Goal: Complete application form

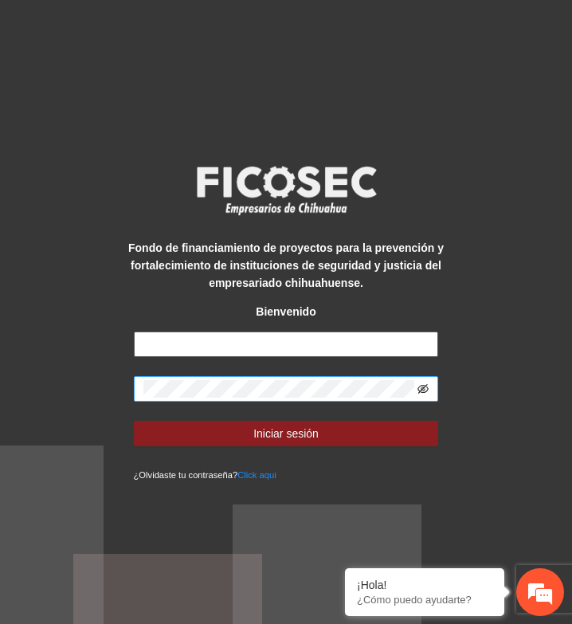
type input "**********"
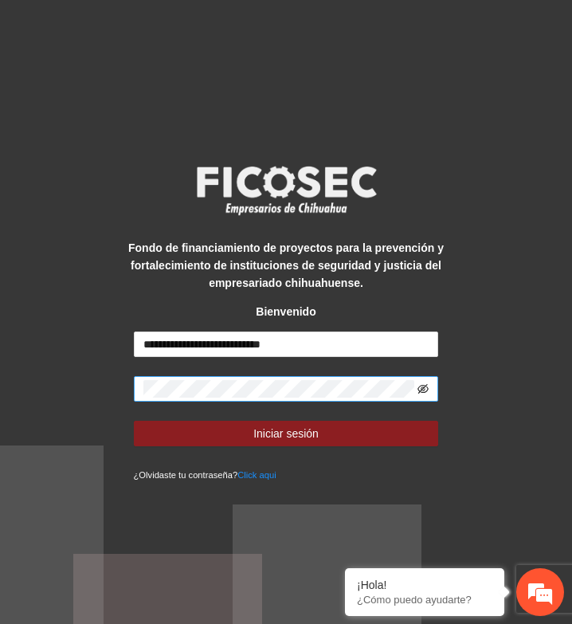
click at [422, 390] on icon "eye-invisible" at bounding box center [423, 389] width 3 height 3
click at [549, 229] on div "**********" at bounding box center [286, 312] width 572 height 624
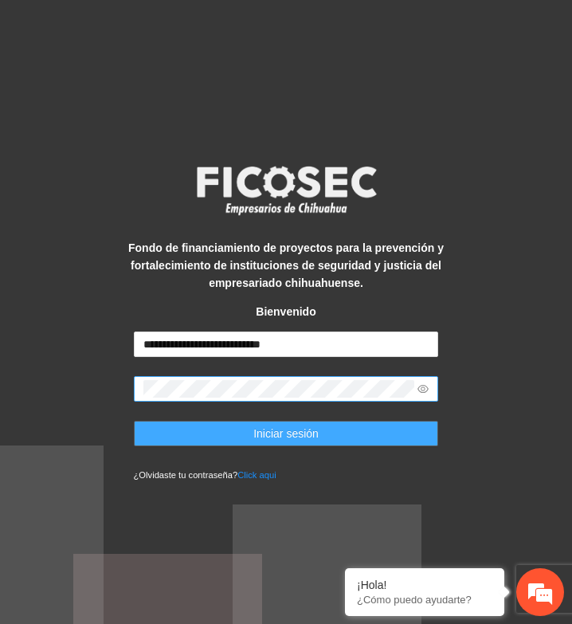
click at [284, 436] on span "Iniciar sesión" at bounding box center [285, 434] width 65 height 18
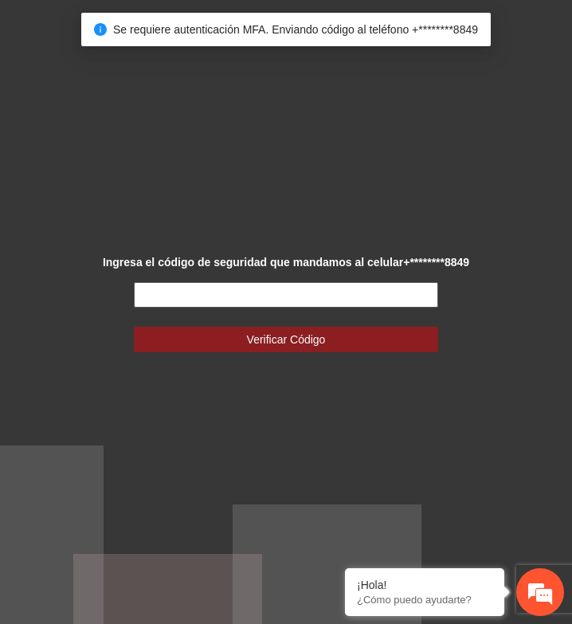
click at [300, 306] on input "text" at bounding box center [286, 294] width 305 height 25
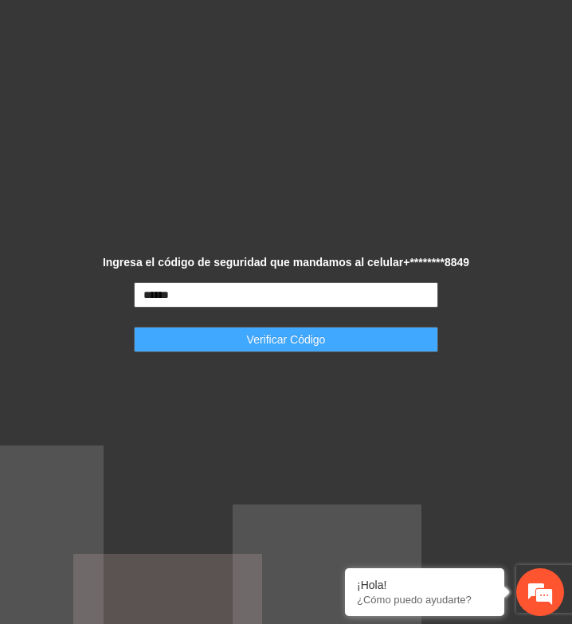
type input "******"
click at [328, 347] on button "Verificar Código" at bounding box center [286, 339] width 305 height 25
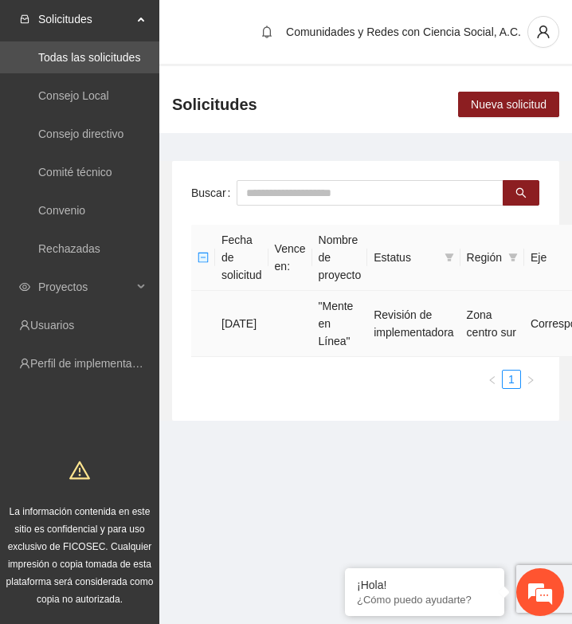
click at [420, 335] on td "Revisión de implementadora" at bounding box center [413, 324] width 92 height 66
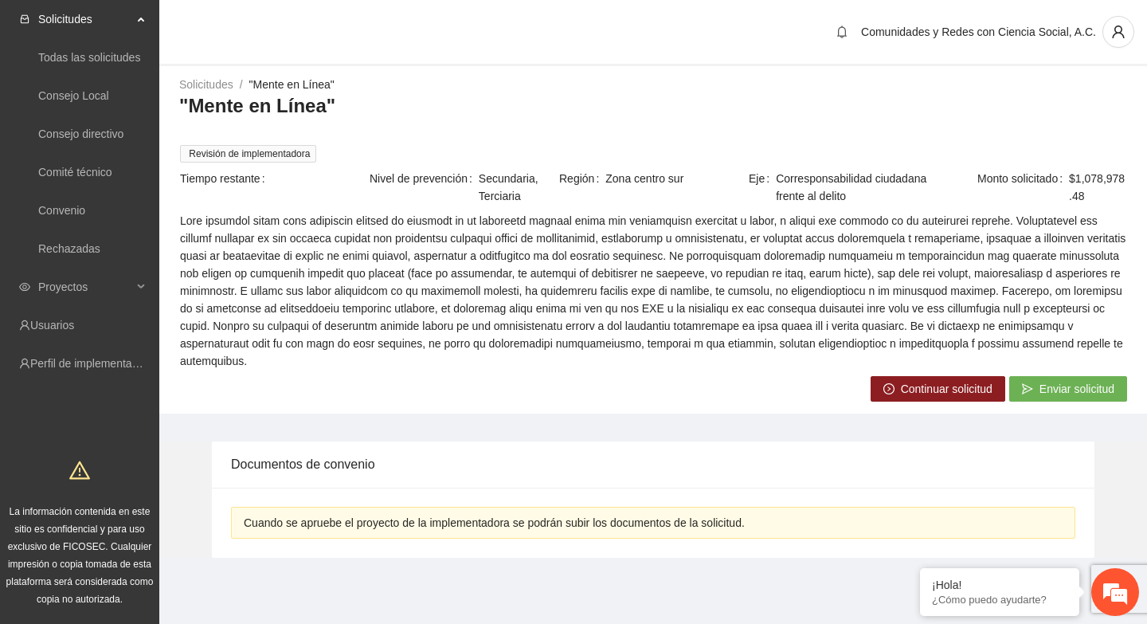
click at [571, 388] on span "Continuar solicitud" at bounding box center [947, 389] width 92 height 18
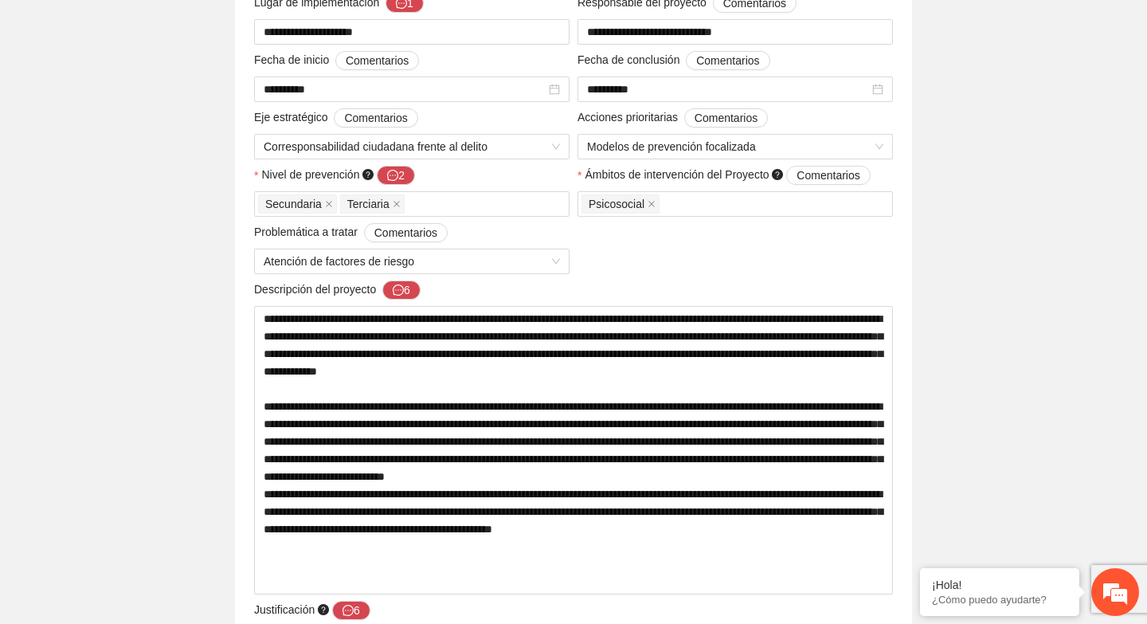
scroll to position [474, 0]
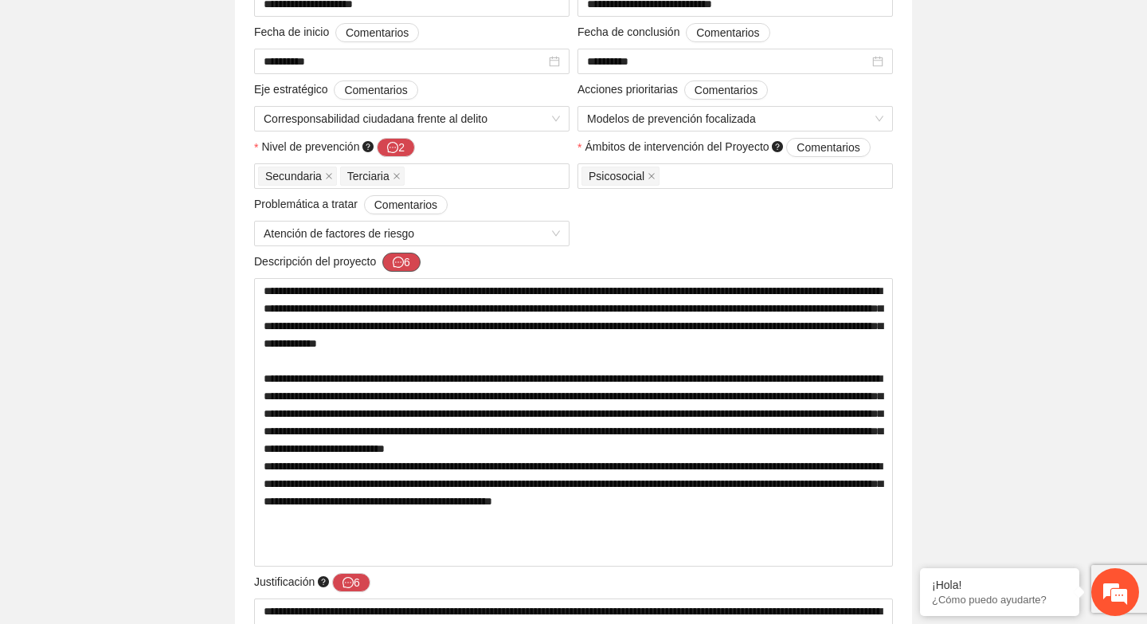
click at [413, 267] on button "6" at bounding box center [401, 262] width 38 height 19
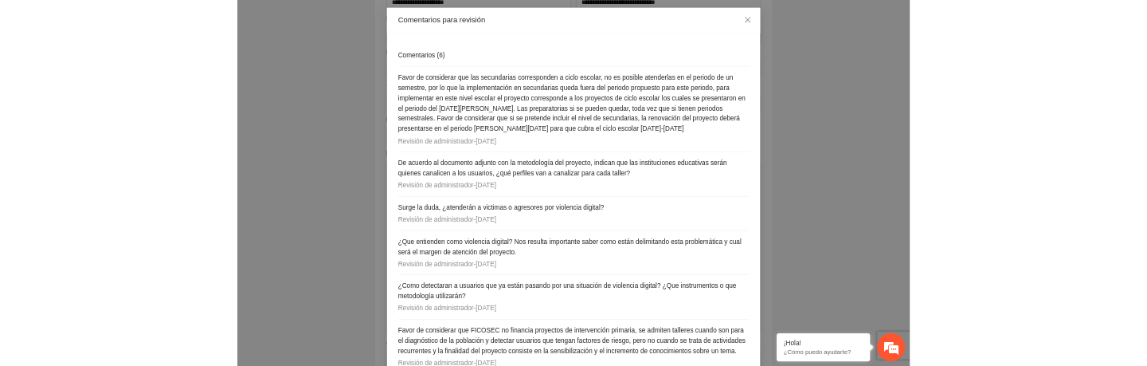
scroll to position [135, 0]
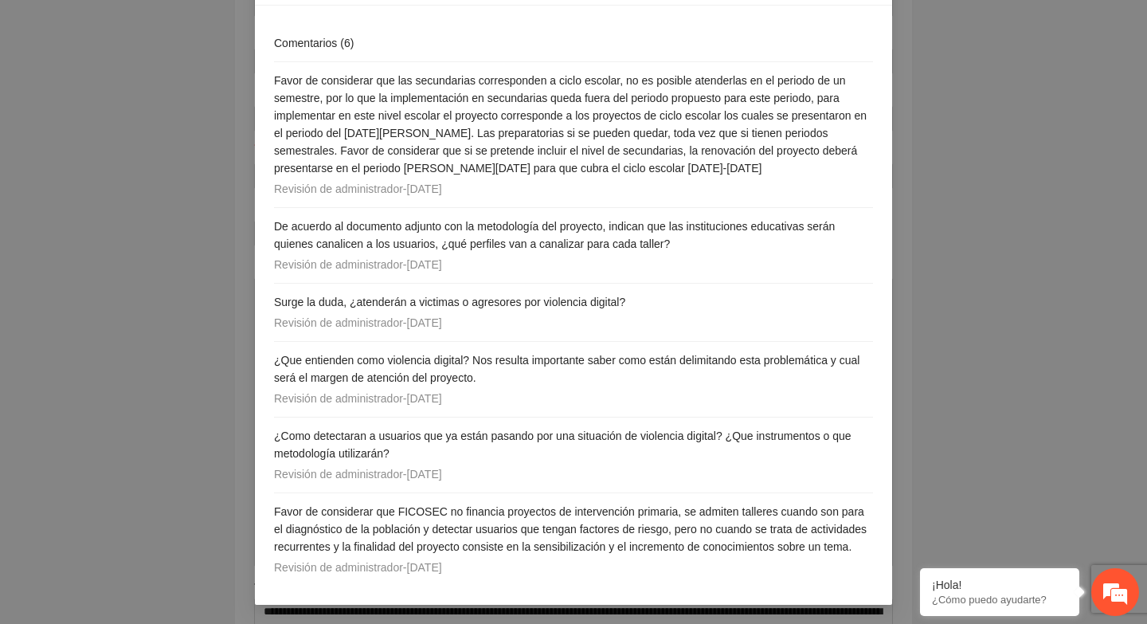
drag, startPoint x: 274, startPoint y: 159, endPoint x: 492, endPoint y: 560, distance: 456.0
click at [492, 560] on div "Comentarios ( 6 ) Favor de considerar que las secundarias corresponden a ciclo …" at bounding box center [573, 305] width 599 height 561
copy div "Loremipsumd ( 2 ) Sitam co adipiscing eli sed doeiusmodte incididuntut l etdol …"
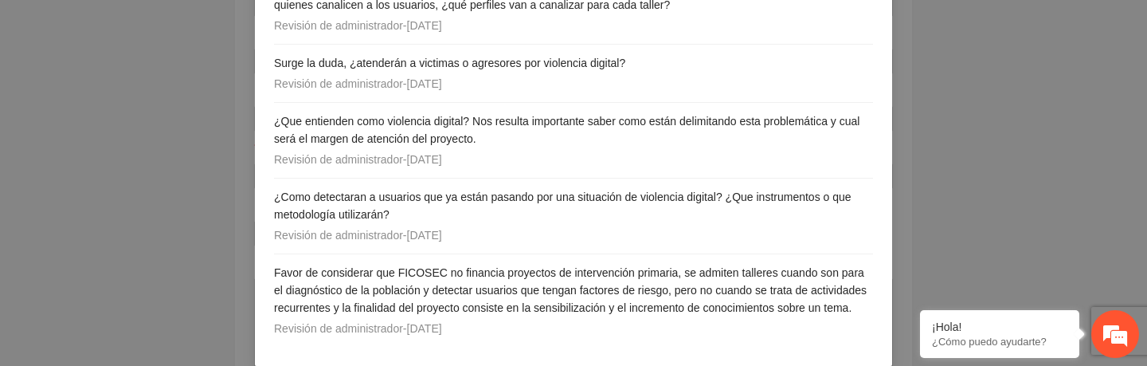
scroll to position [394, 0]
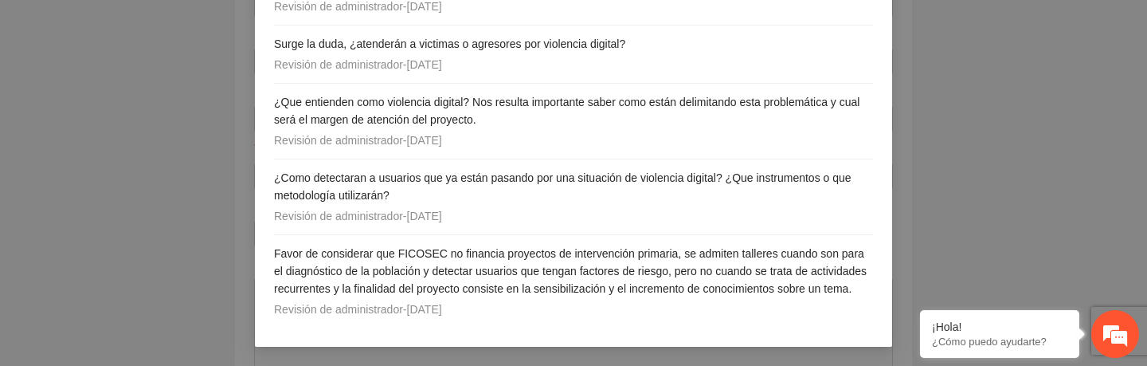
click at [555, 311] on div "Revisión de administrador - [DATE]" at bounding box center [573, 309] width 599 height 18
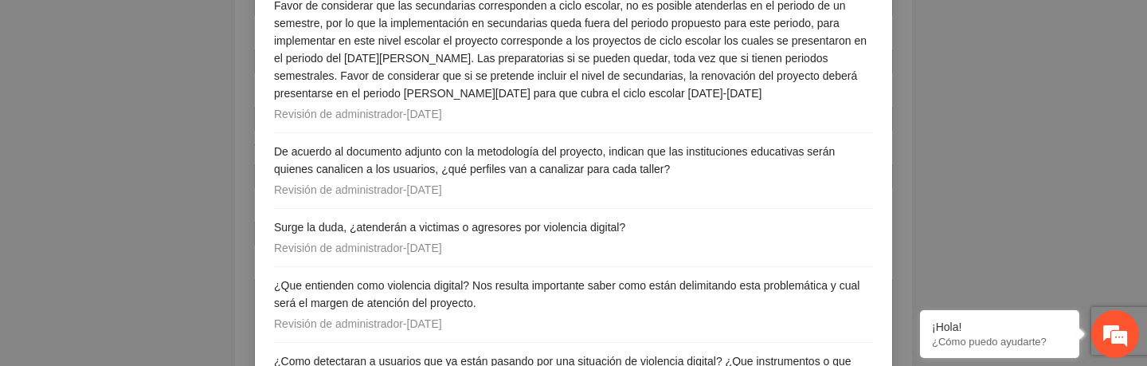
scroll to position [0, 0]
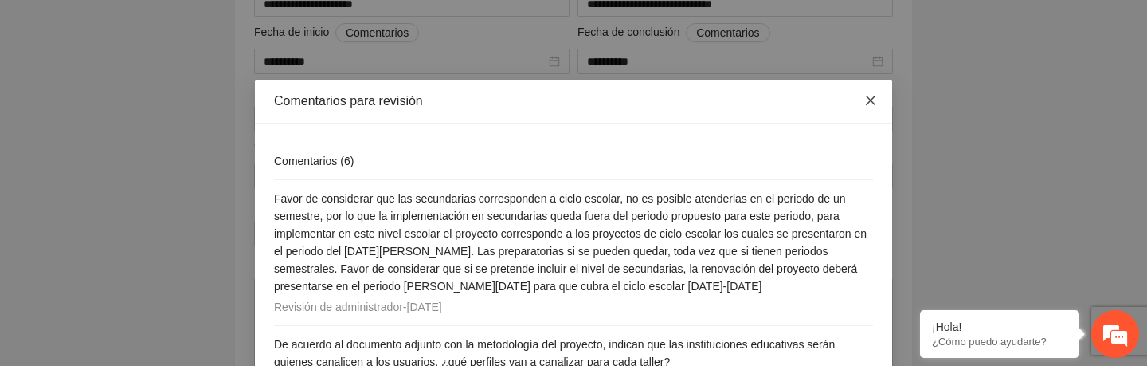
click at [571, 99] on icon "close" at bounding box center [871, 101] width 10 height 10
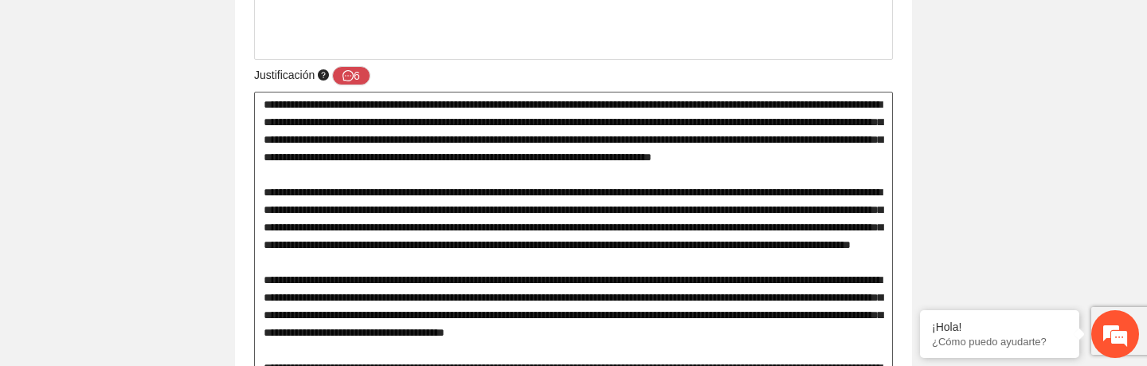
scroll to position [1000, 0]
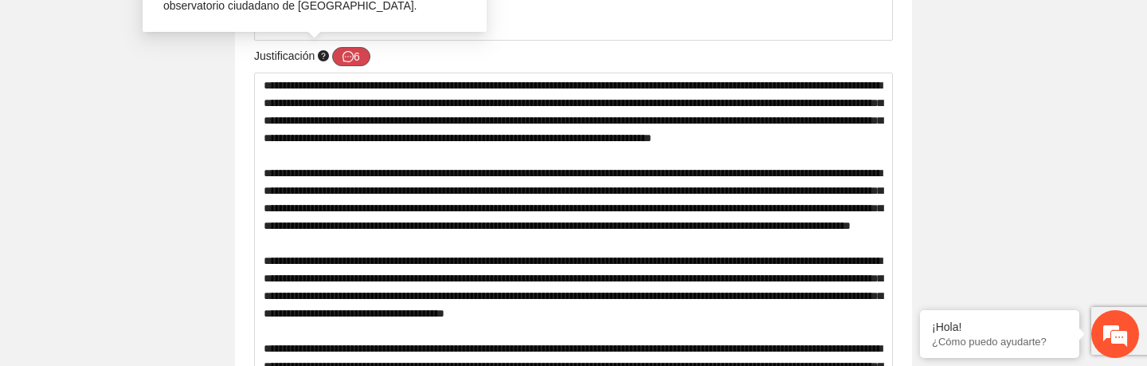
click at [358, 61] on button "6" at bounding box center [351, 56] width 38 height 19
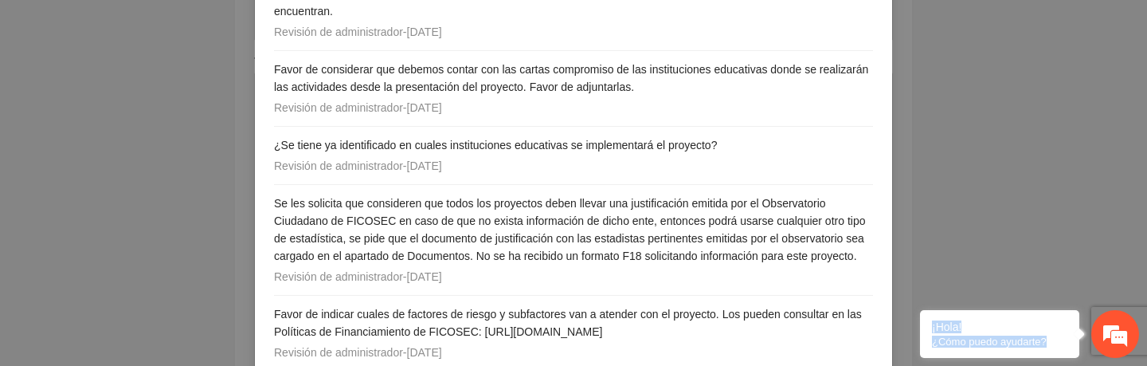
scroll to position [376, 0]
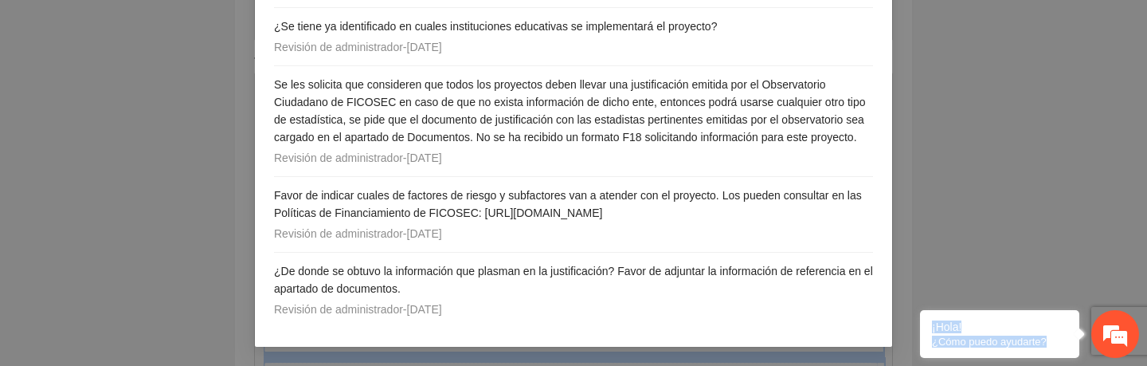
drag, startPoint x: 275, startPoint y: 159, endPoint x: 506, endPoint y: 304, distance: 272.8
click at [506, 304] on div "Comentarios ( 6 ) De acuerdo al documento adjunto con la metodología del proyec…" at bounding box center [573, 55] width 599 height 543
copy div "Loremipsumd ( 4 ) Si ametcon ad elitseddo eiusmod tem in utlaboreetd mag aliqua…"
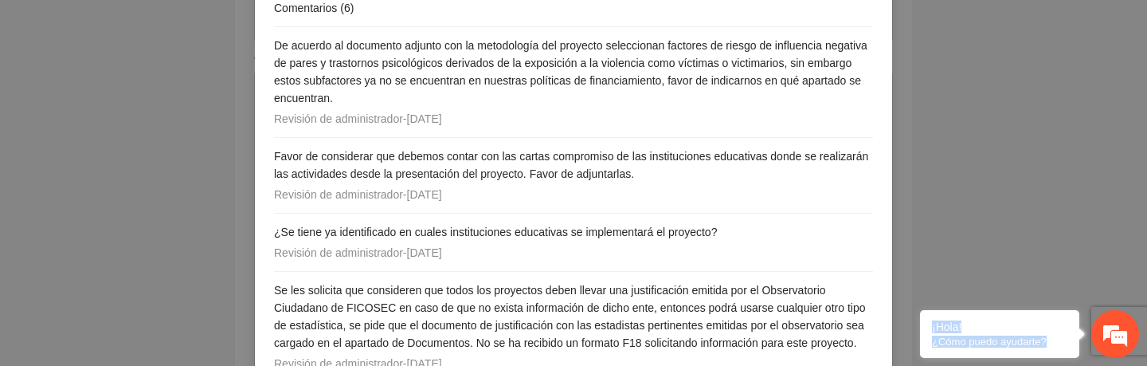
scroll to position [0, 0]
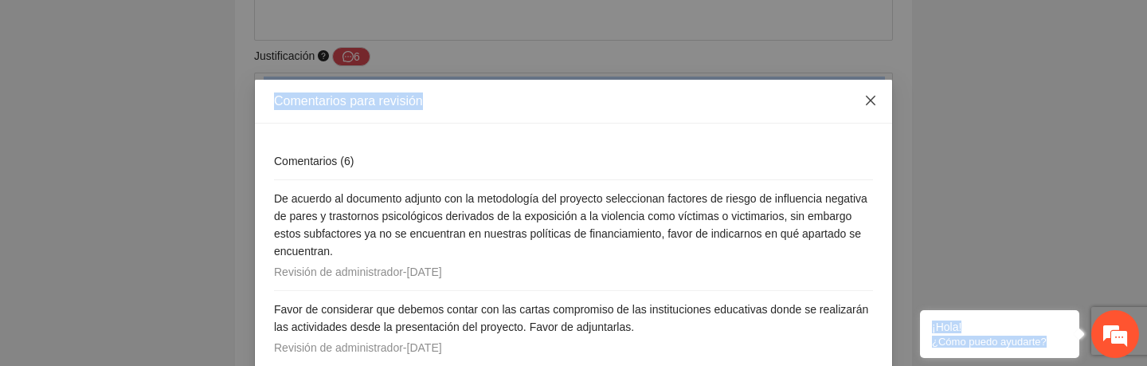
click at [571, 101] on icon "close" at bounding box center [871, 101] width 10 height 10
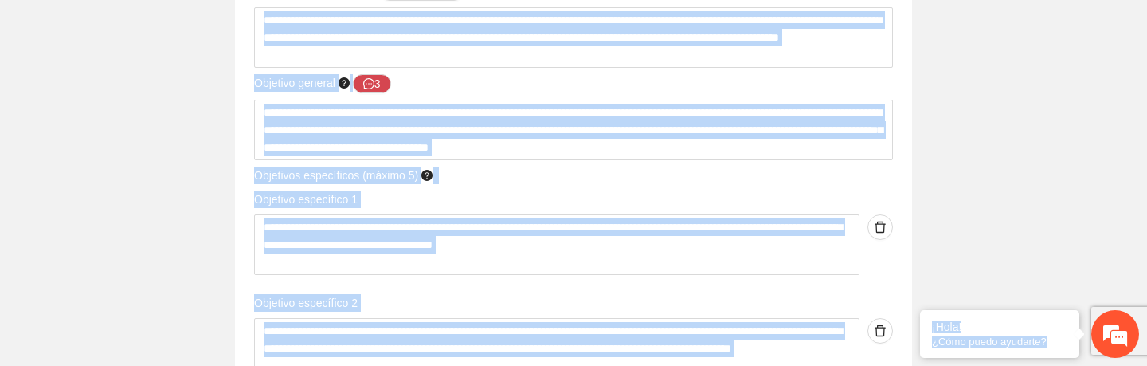
scroll to position [2825, 0]
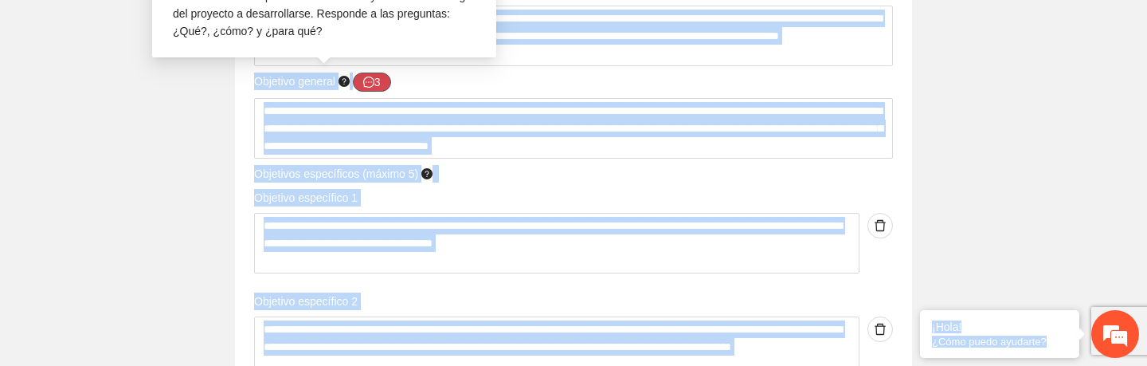
click at [379, 82] on button "3" at bounding box center [372, 82] width 38 height 19
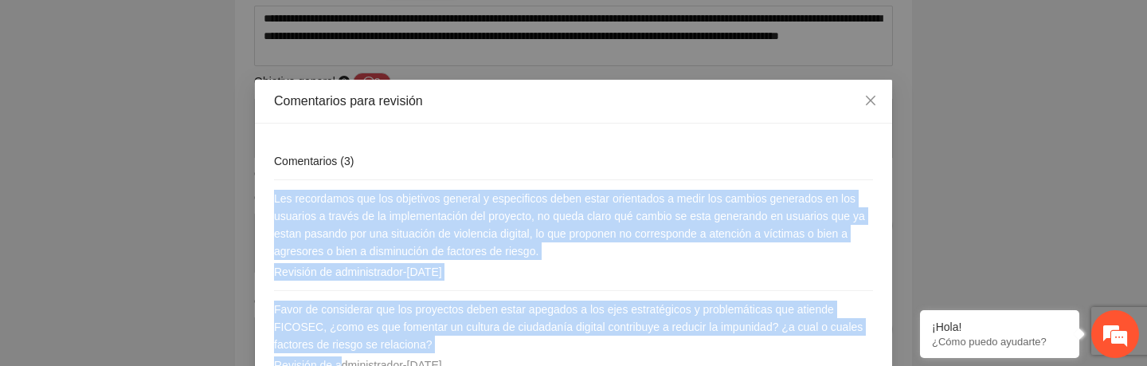
scroll to position [114, 0]
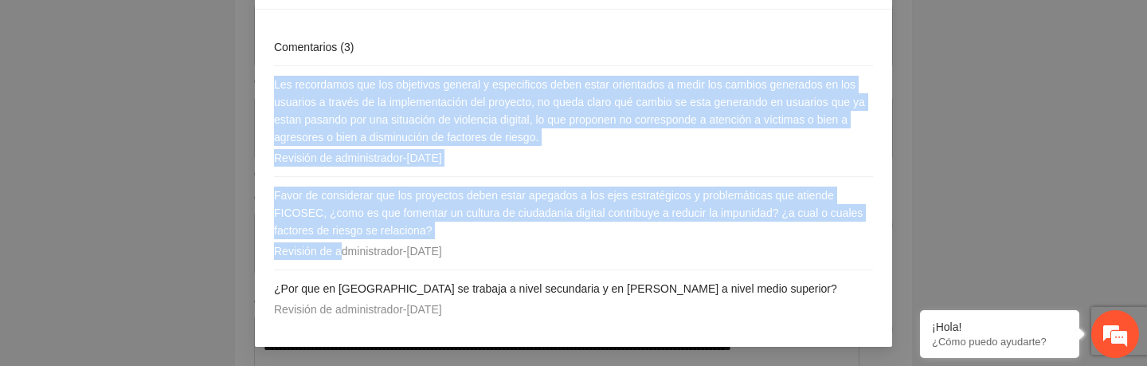
drag, startPoint x: 274, startPoint y: 197, endPoint x: 510, endPoint y: 327, distance: 269.6
click at [510, 327] on div "Comentarios ( 3 ) Les recordamos que los objetivos general y especificos deben …" at bounding box center [573, 178] width 637 height 337
copy div "Les recordamos que los objetivos general y especificos deben estar orientados a…"
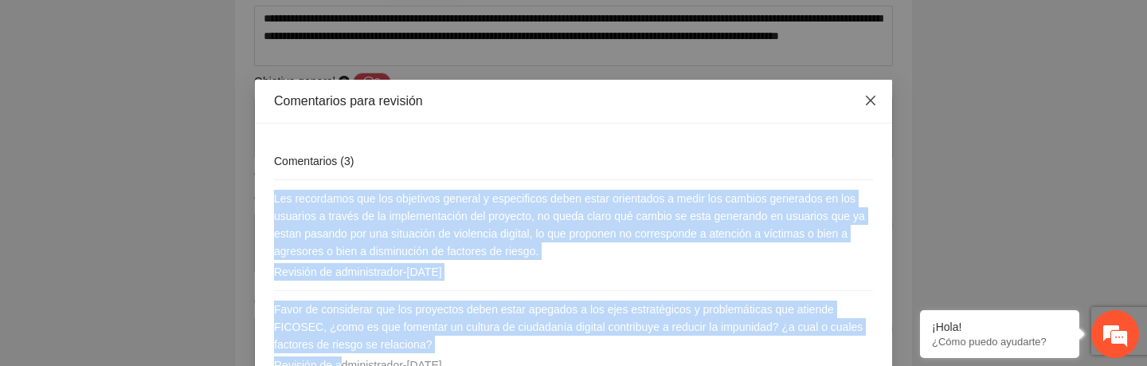
click at [571, 102] on icon "close" at bounding box center [871, 101] width 10 height 10
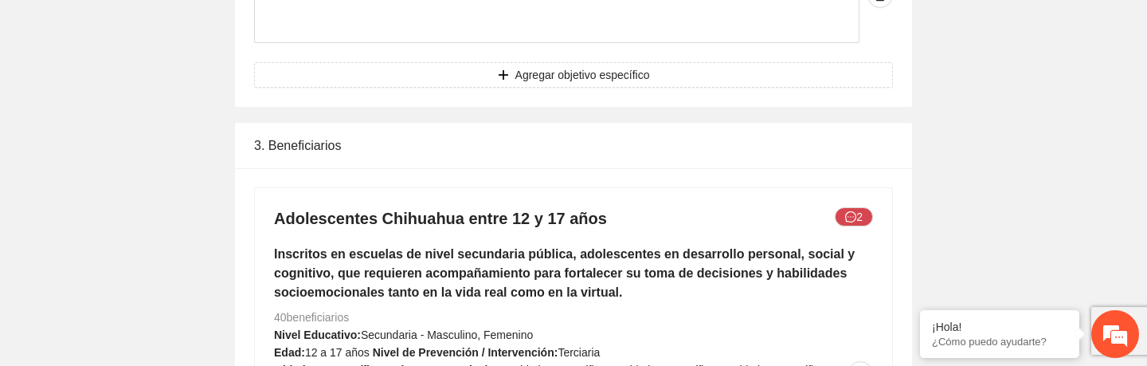
scroll to position [3493, 0]
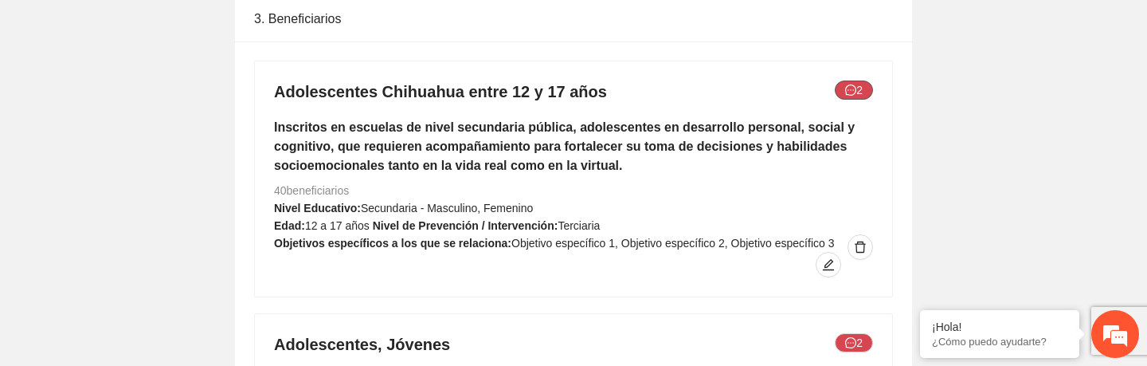
click at [571, 92] on icon "message" at bounding box center [850, 89] width 11 height 11
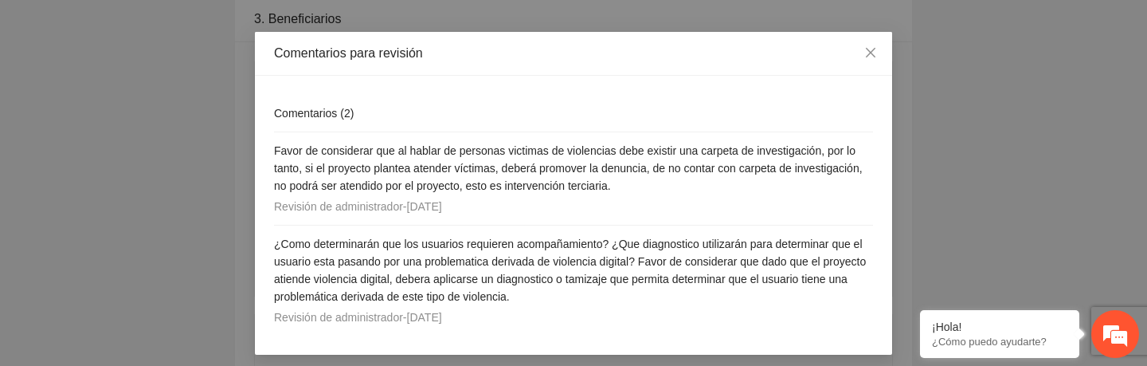
scroll to position [56, 0]
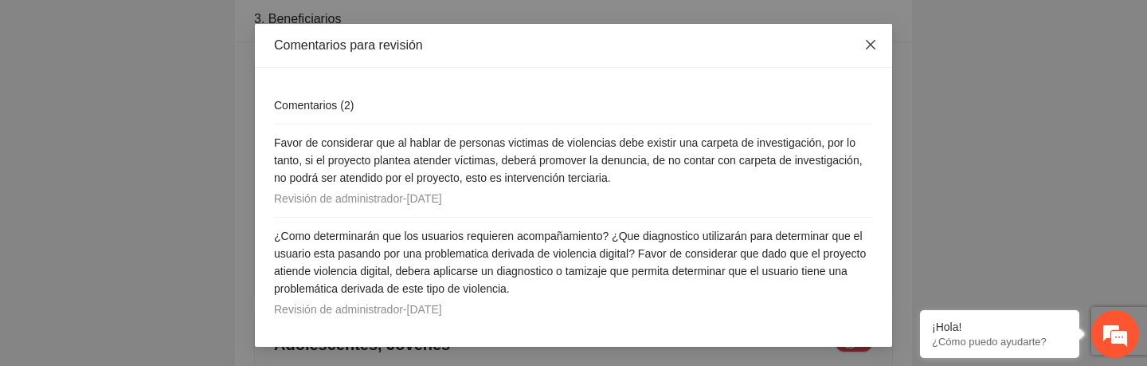
click at [571, 45] on icon "close" at bounding box center [870, 44] width 13 height 13
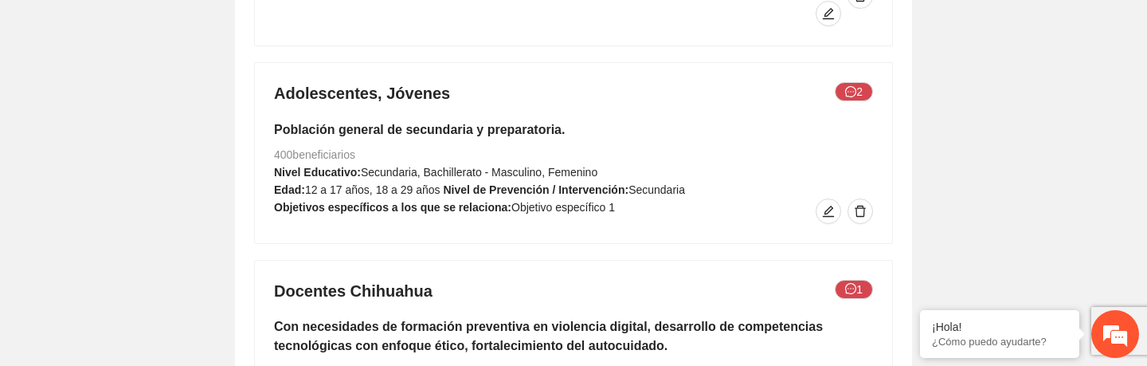
scroll to position [3756, 0]
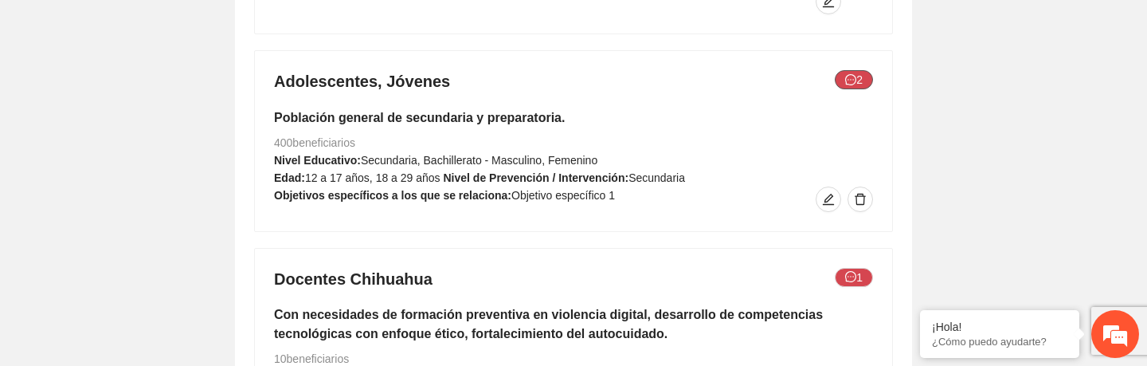
click at [571, 75] on button "2" at bounding box center [854, 79] width 38 height 19
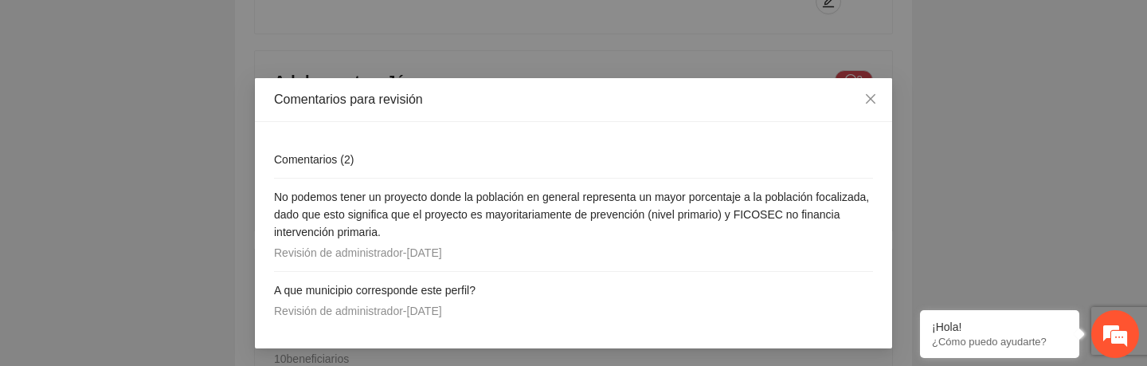
scroll to position [3, 0]
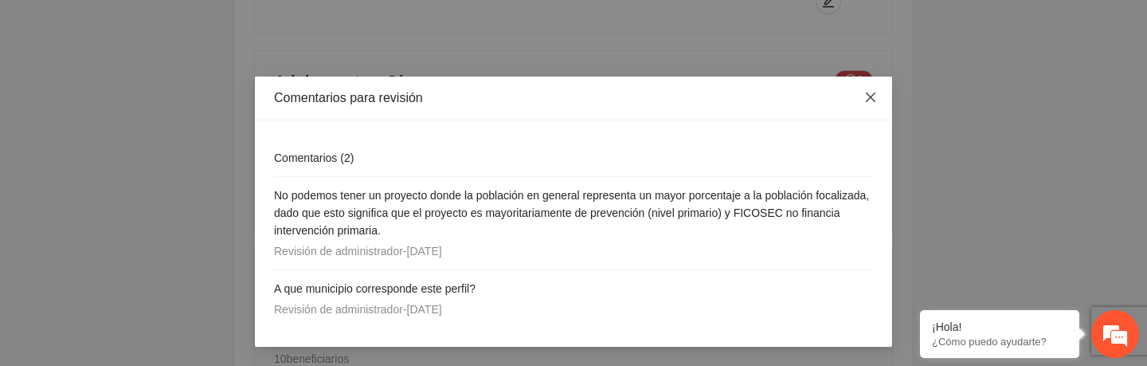
click at [571, 101] on icon "close" at bounding box center [870, 97] width 13 height 13
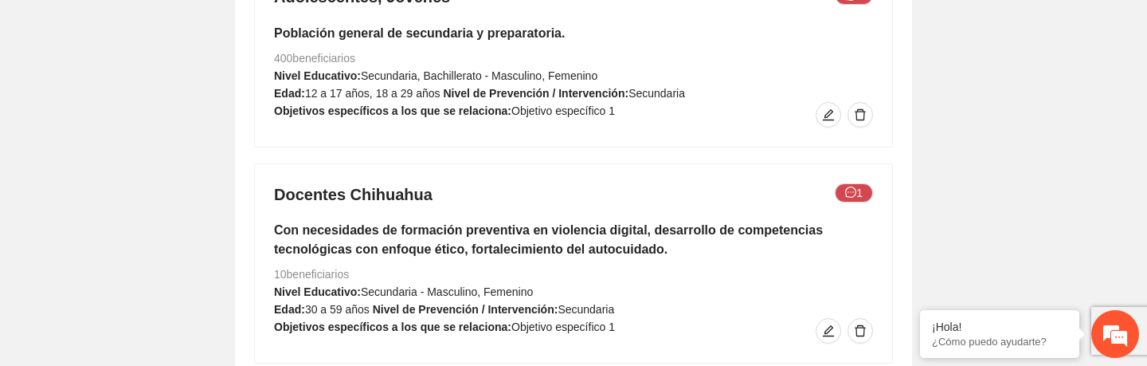
scroll to position [3883, 0]
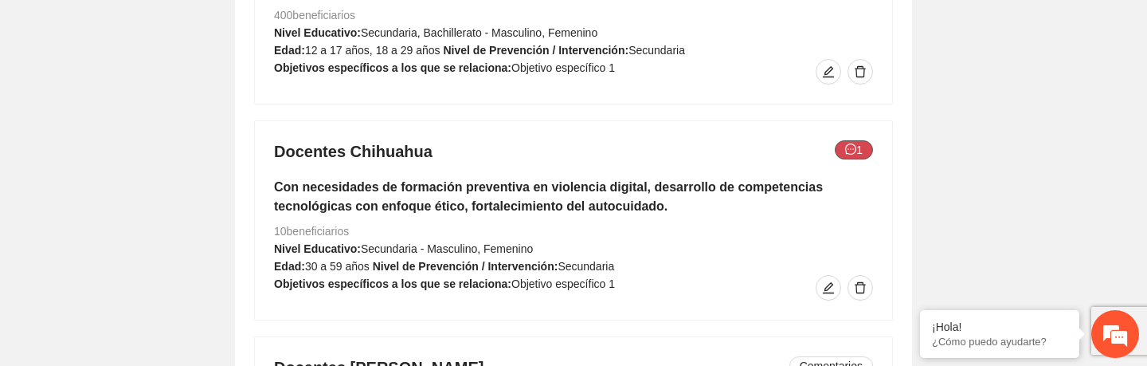
click at [571, 151] on icon "message" at bounding box center [850, 148] width 11 height 11
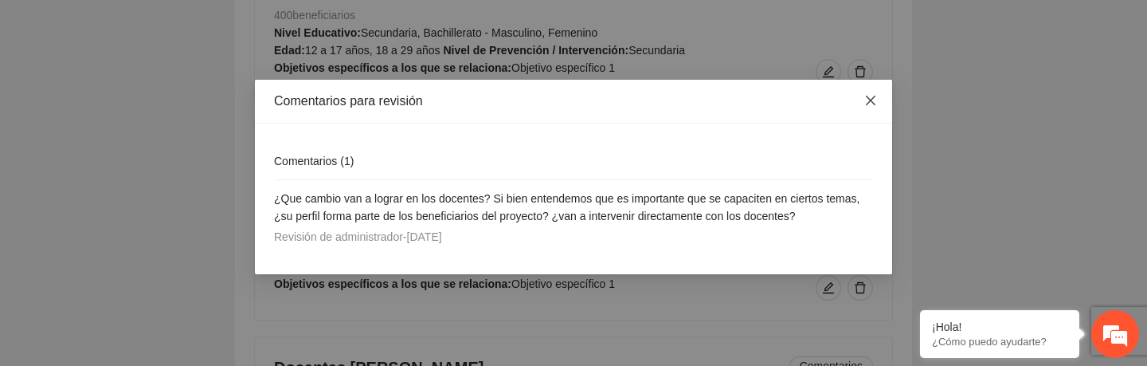
click at [571, 101] on icon "close" at bounding box center [870, 100] width 13 height 13
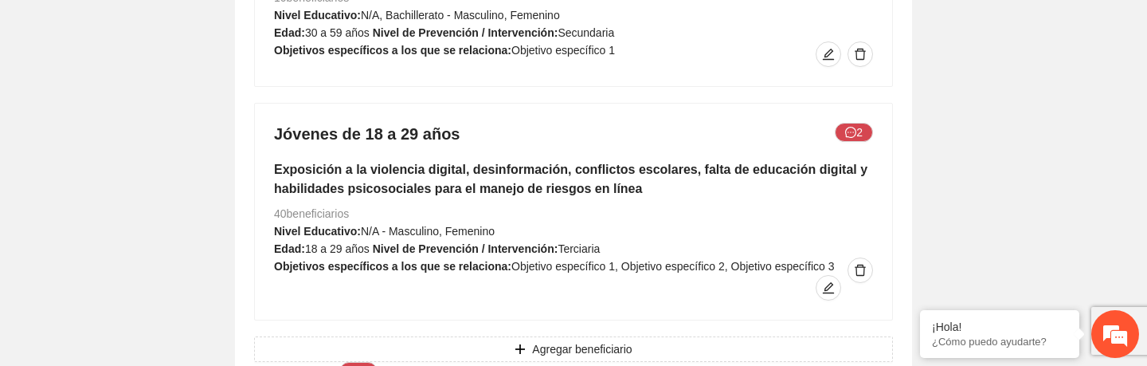
scroll to position [4347, 0]
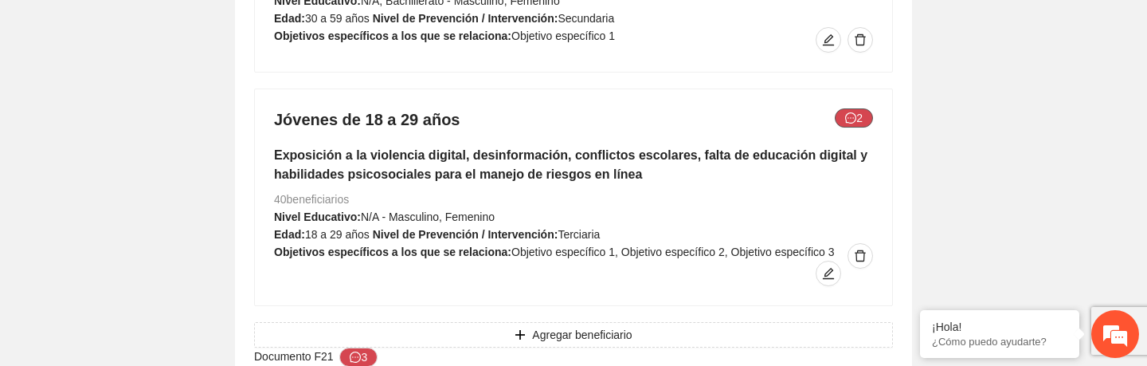
click at [571, 119] on icon "message" at bounding box center [850, 117] width 11 height 11
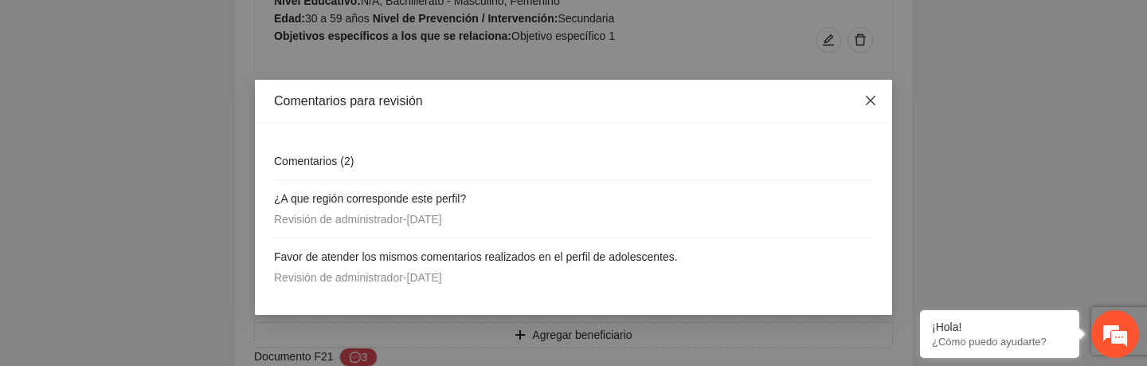
click at [571, 96] on icon "close" at bounding box center [871, 101] width 10 height 10
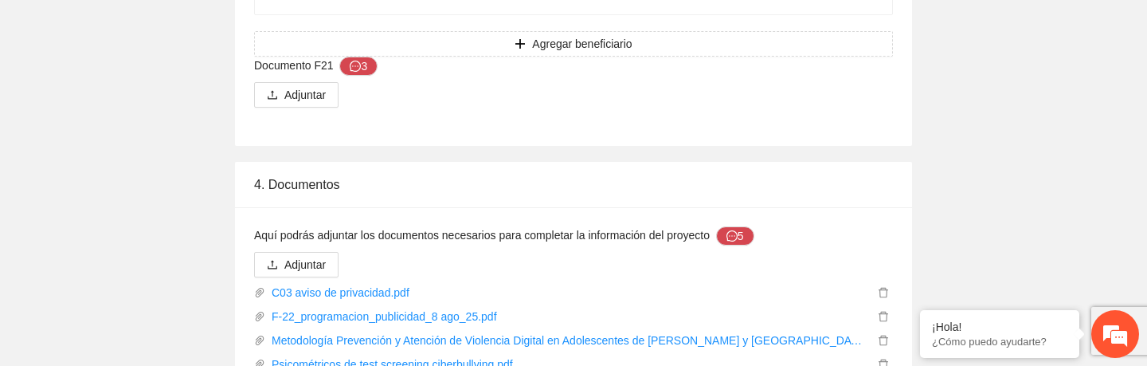
scroll to position [4636, 0]
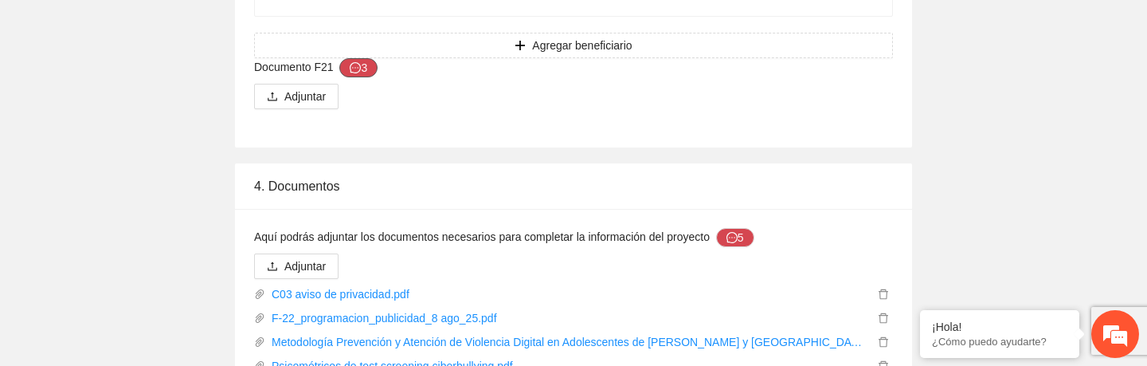
click at [361, 69] on icon "message" at bounding box center [355, 67] width 11 height 11
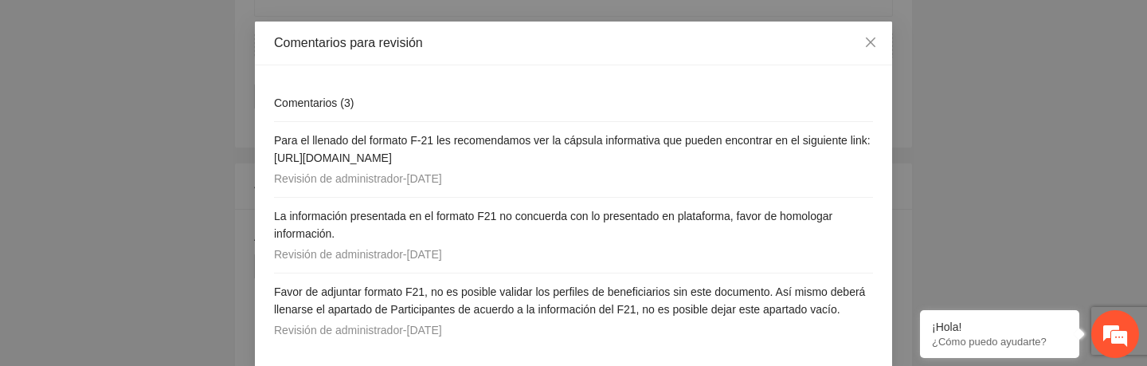
scroll to position [96, 0]
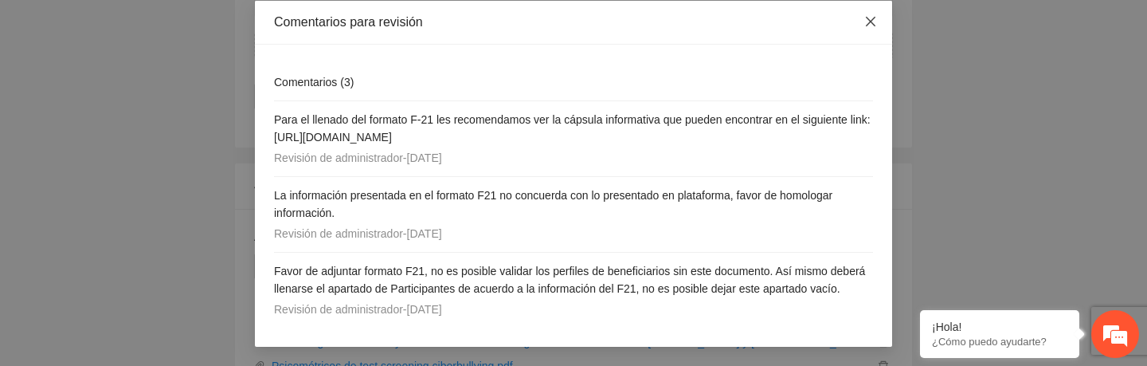
click at [571, 17] on icon "close" at bounding box center [871, 22] width 10 height 10
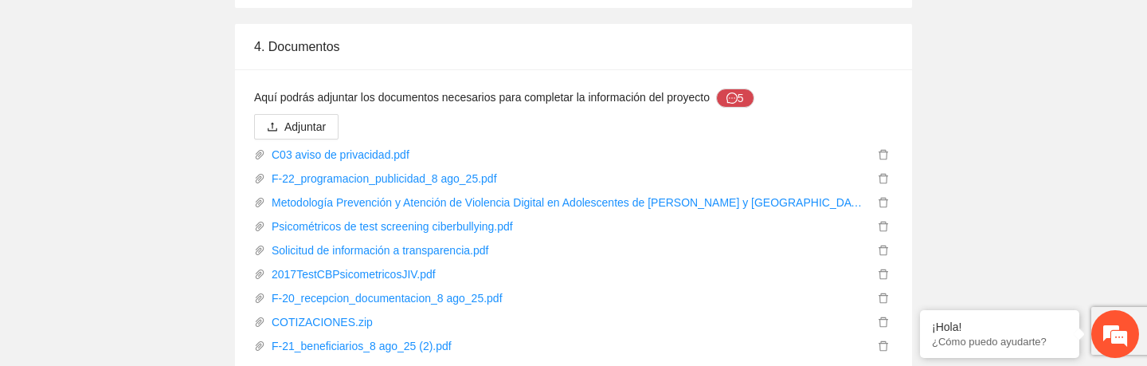
scroll to position [4778, 0]
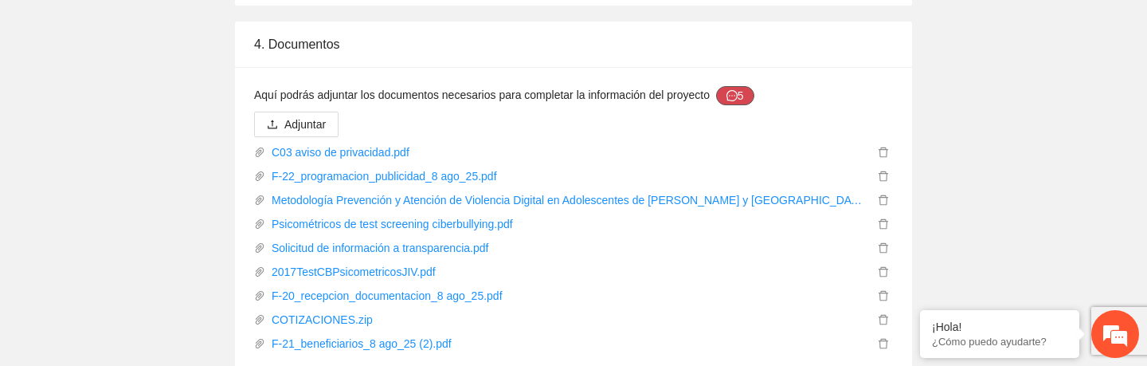
click at [571, 102] on span "message" at bounding box center [732, 96] width 11 height 13
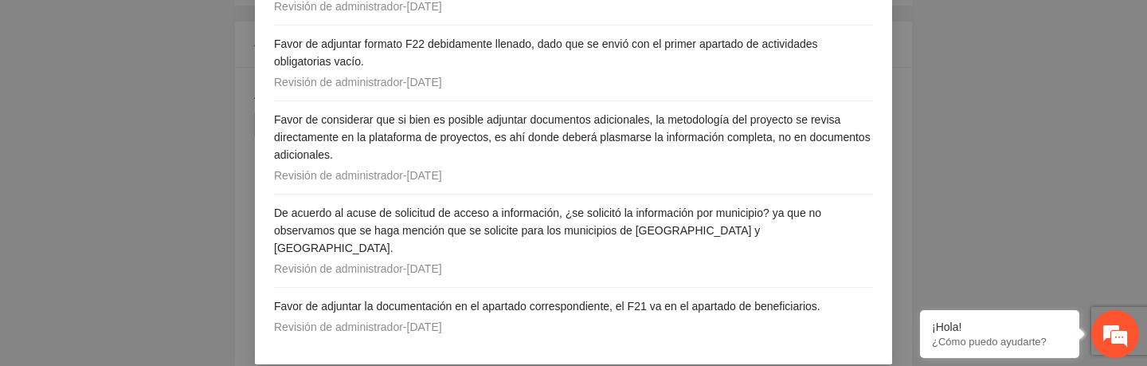
scroll to position [0, 0]
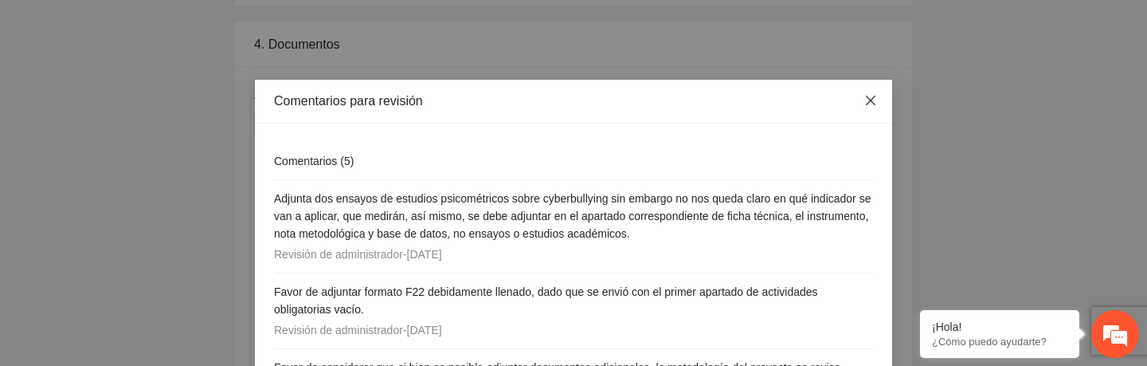
click at [571, 100] on icon "close" at bounding box center [871, 101] width 10 height 10
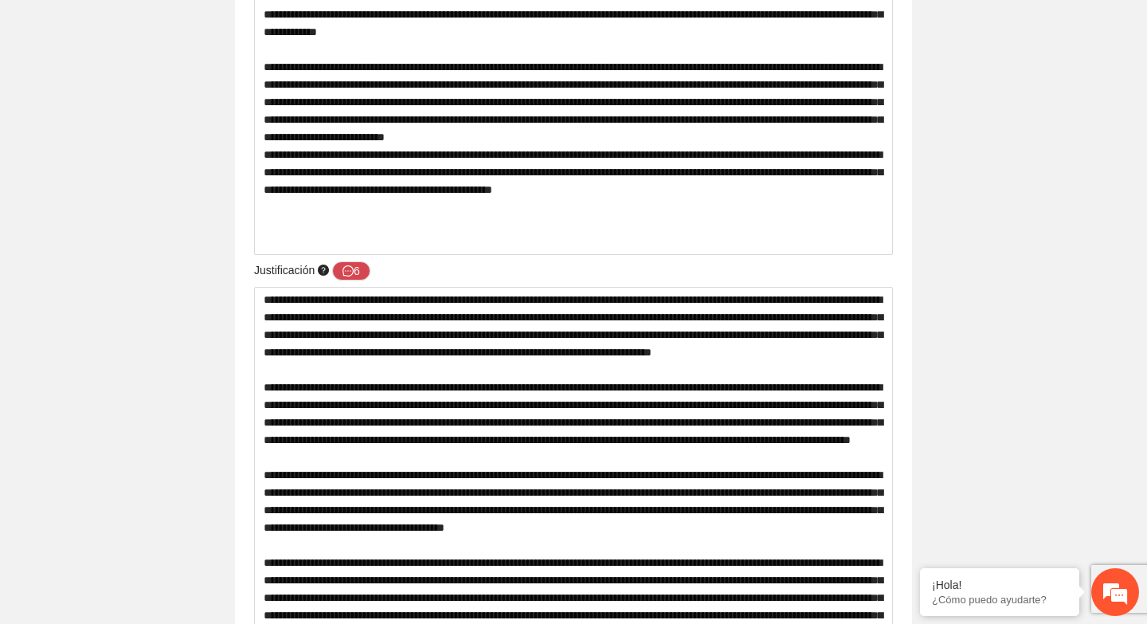
scroll to position [785, 0]
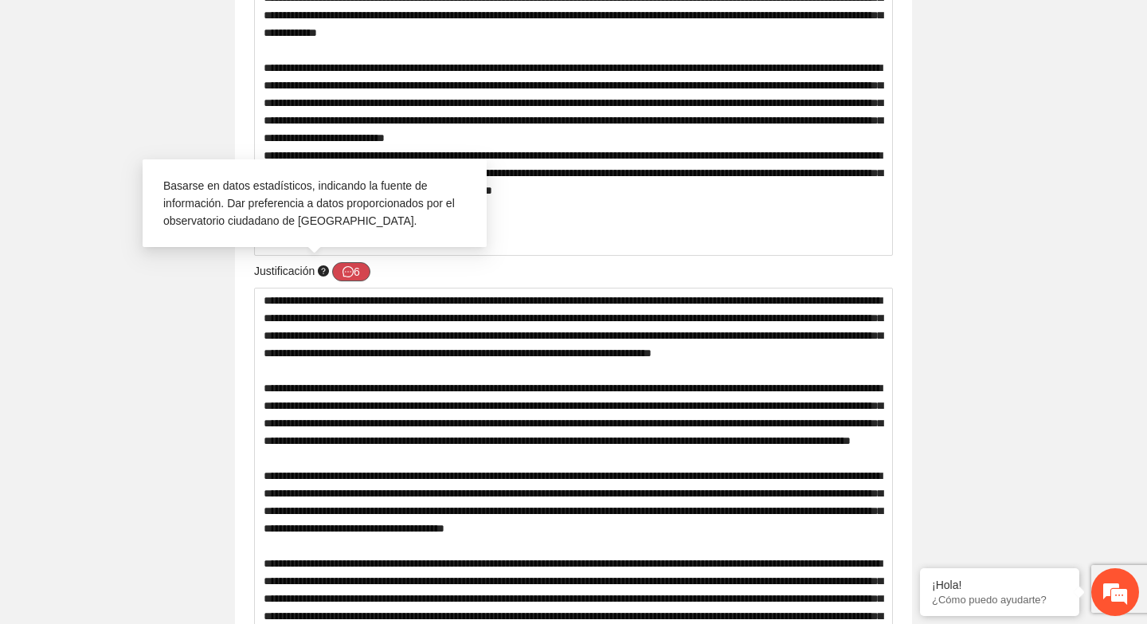
click at [358, 272] on button "6" at bounding box center [351, 271] width 38 height 19
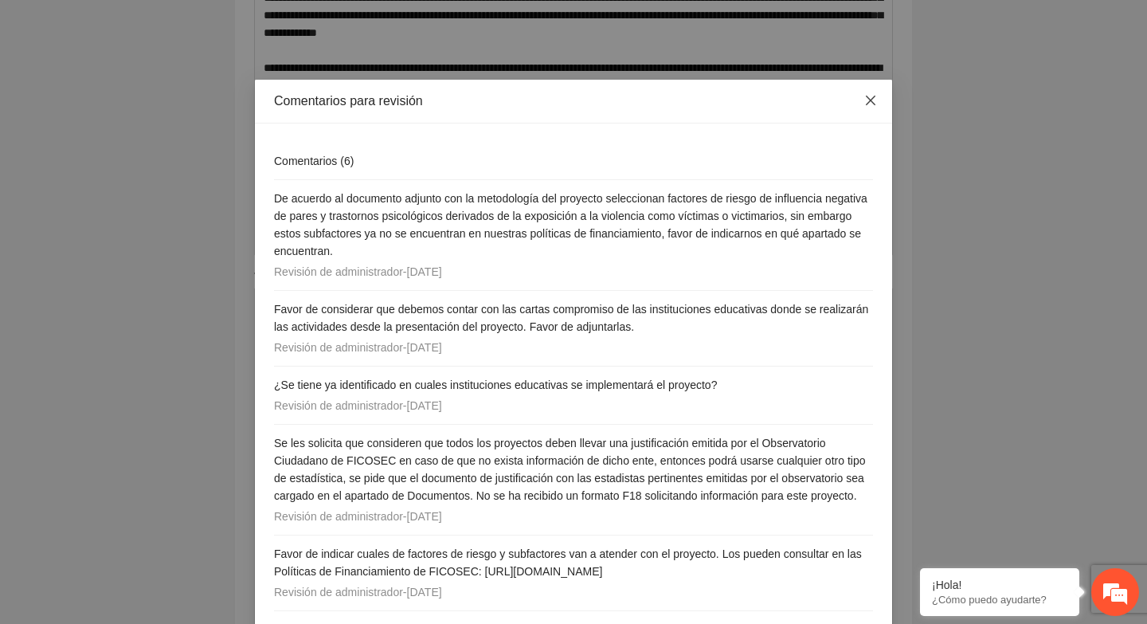
click at [571, 99] on icon "close" at bounding box center [870, 100] width 13 height 13
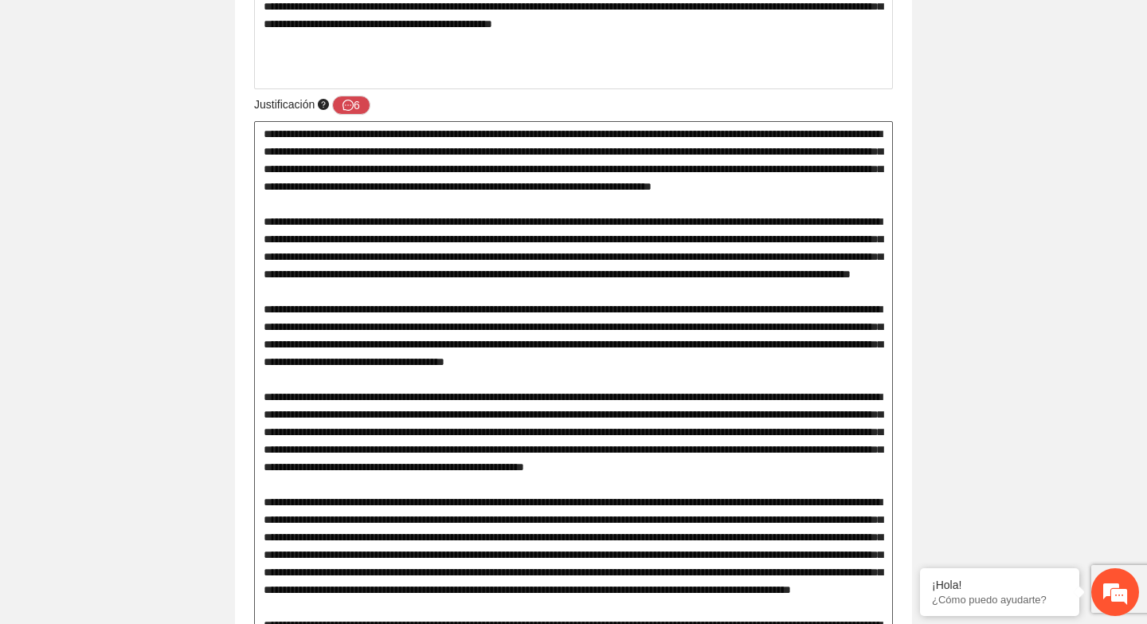
scroll to position [963, 0]
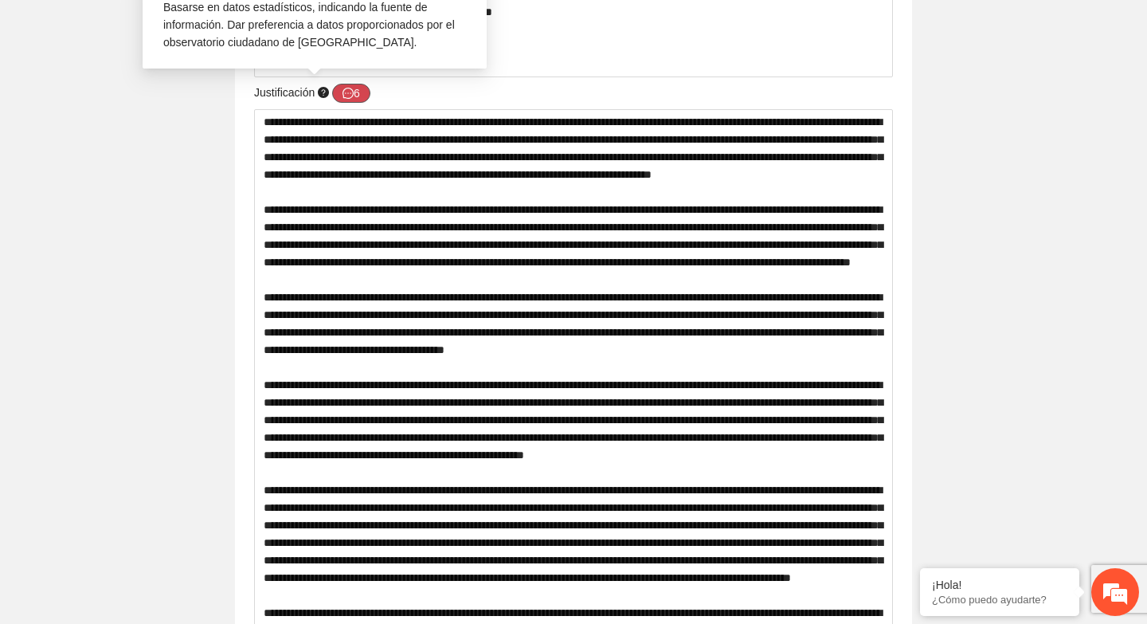
click at [358, 86] on button "6" at bounding box center [351, 93] width 38 height 19
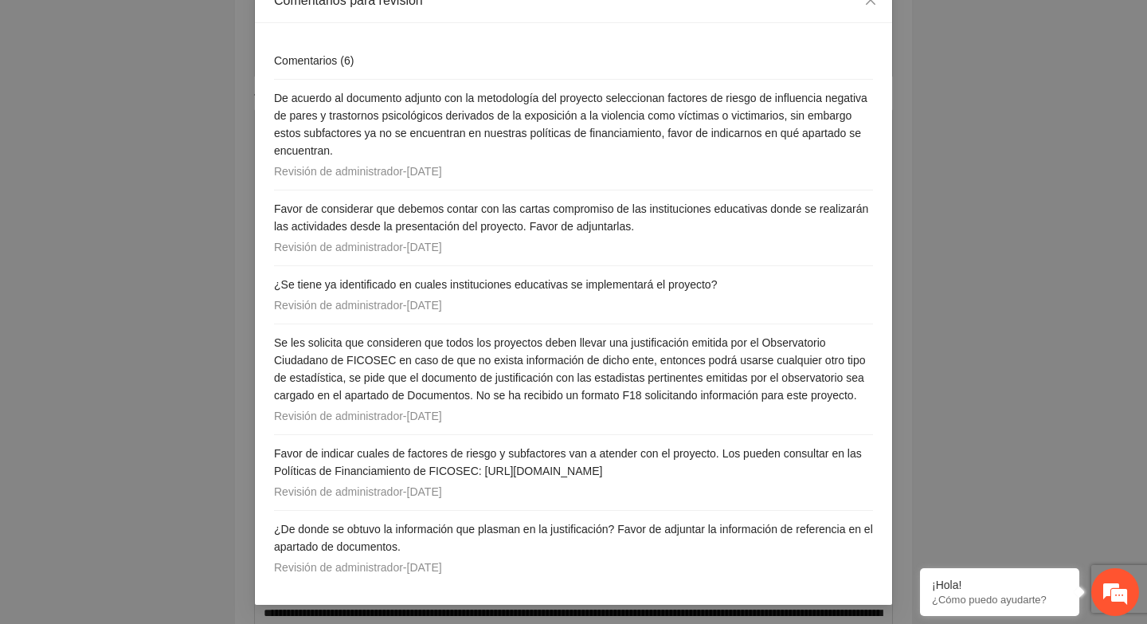
scroll to position [0, 0]
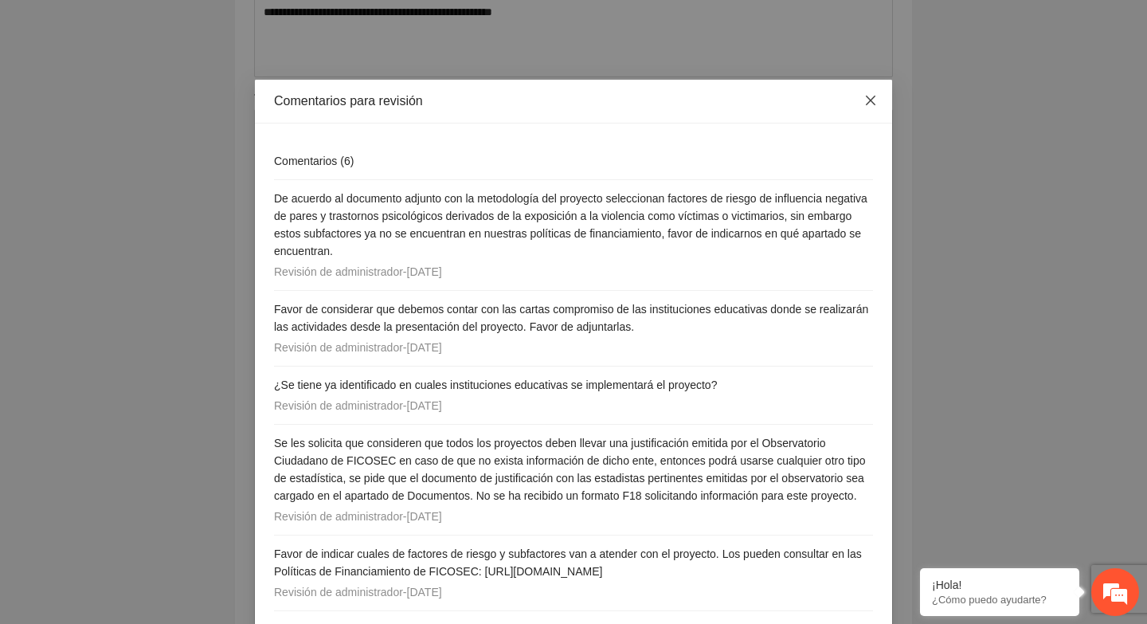
click at [571, 104] on icon "close" at bounding box center [870, 100] width 13 height 13
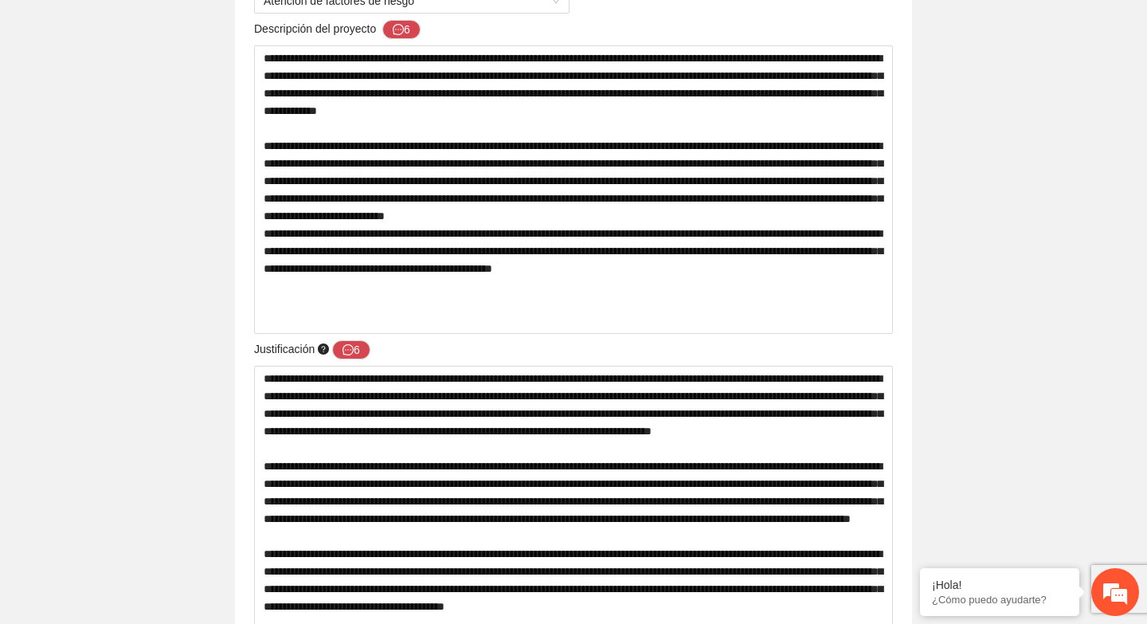
scroll to position [711, 0]
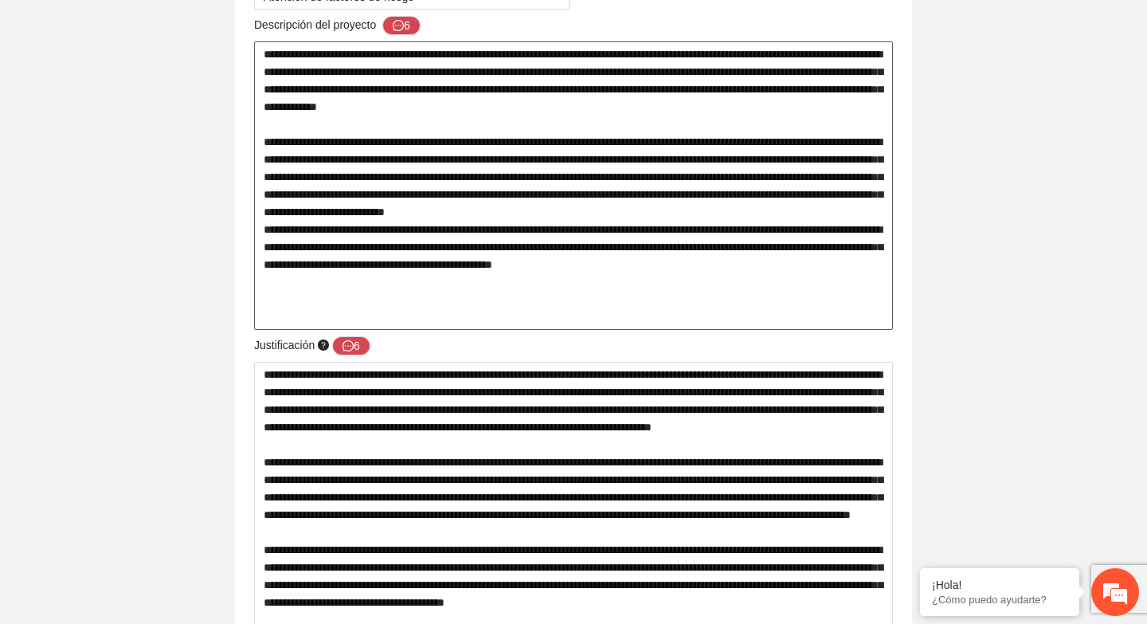
click at [554, 268] on textarea at bounding box center [573, 185] width 639 height 288
type textarea "**********"
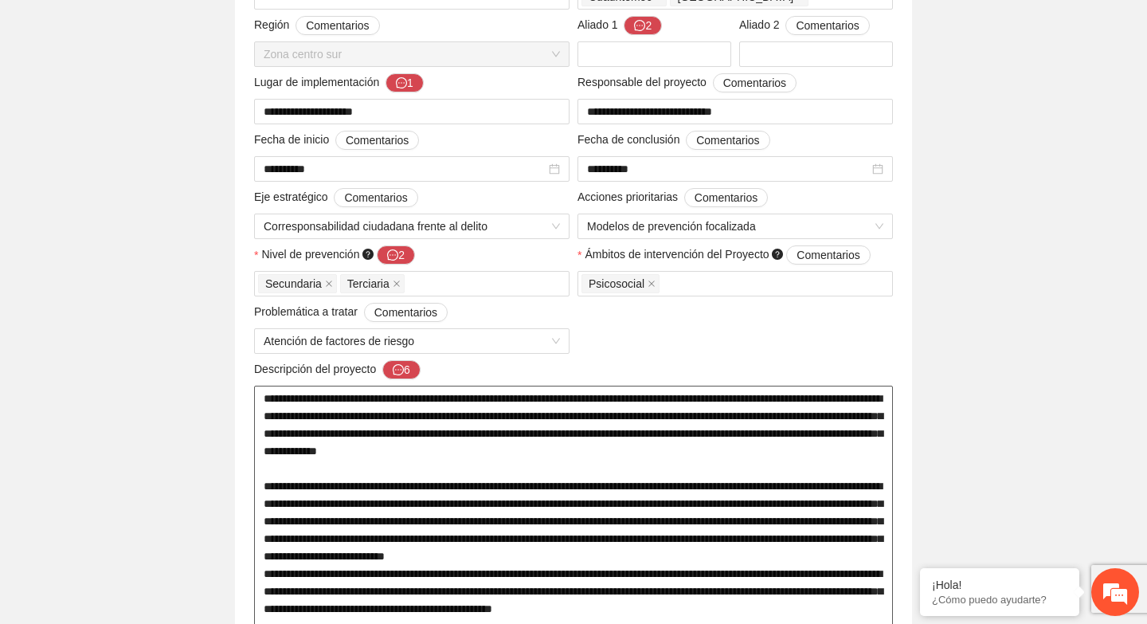
scroll to position [381, 0]
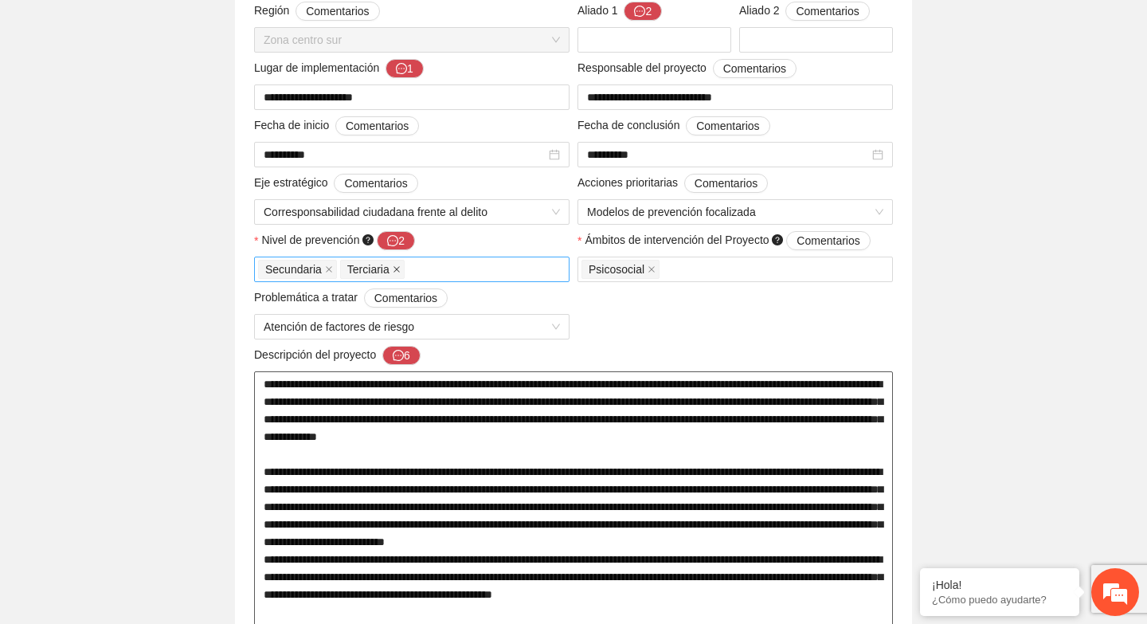
click at [396, 267] on icon "close" at bounding box center [397, 269] width 8 height 8
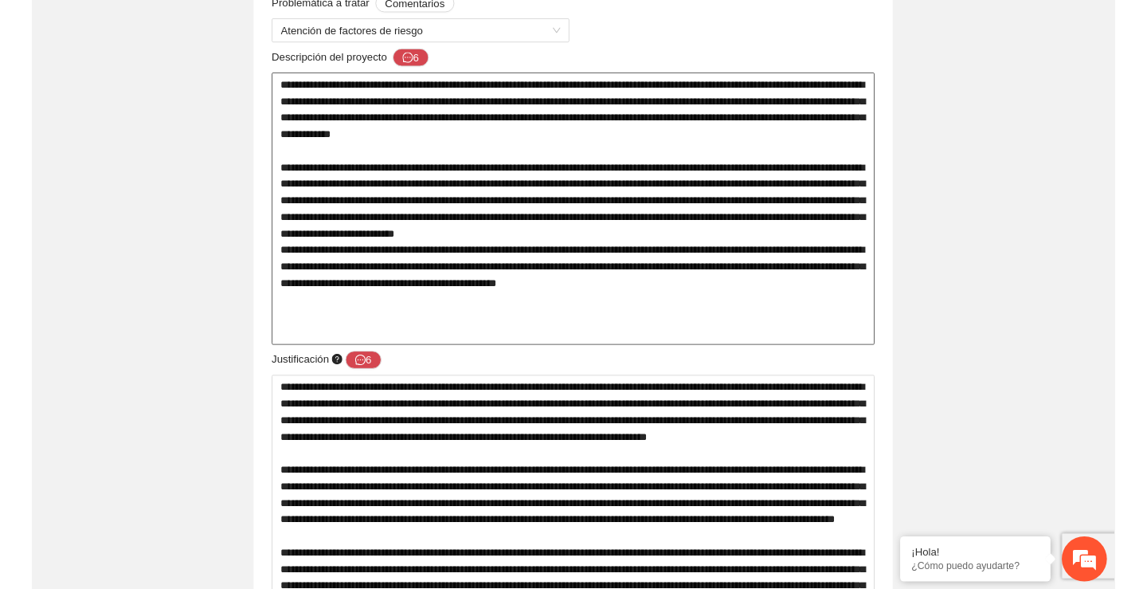
scroll to position [675, 0]
